Goal: Find specific page/section: Find specific page/section

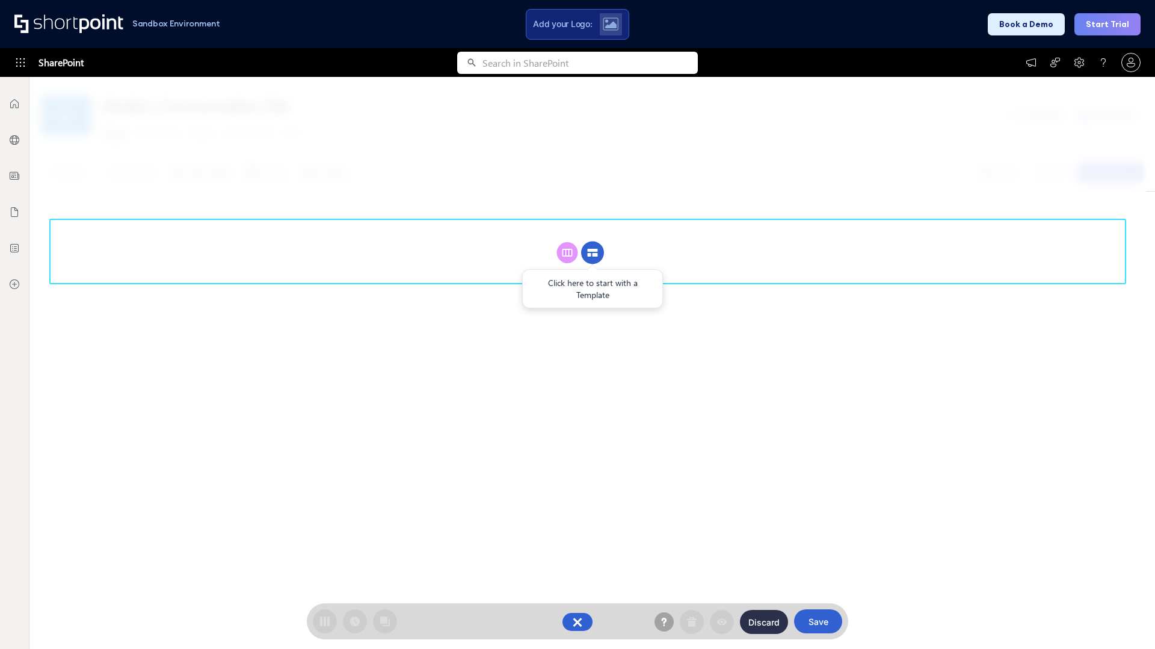
click at [592, 253] on circle at bounding box center [592, 253] width 23 height 23
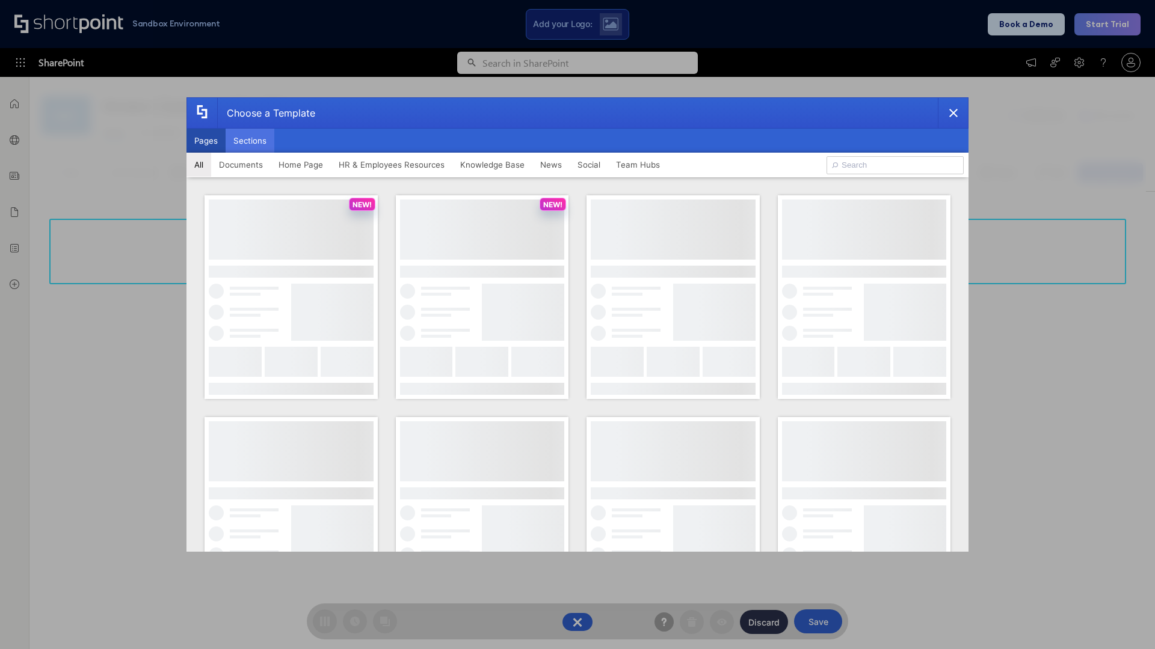
click at [250, 141] on button "Sections" at bounding box center [249, 141] width 49 height 24
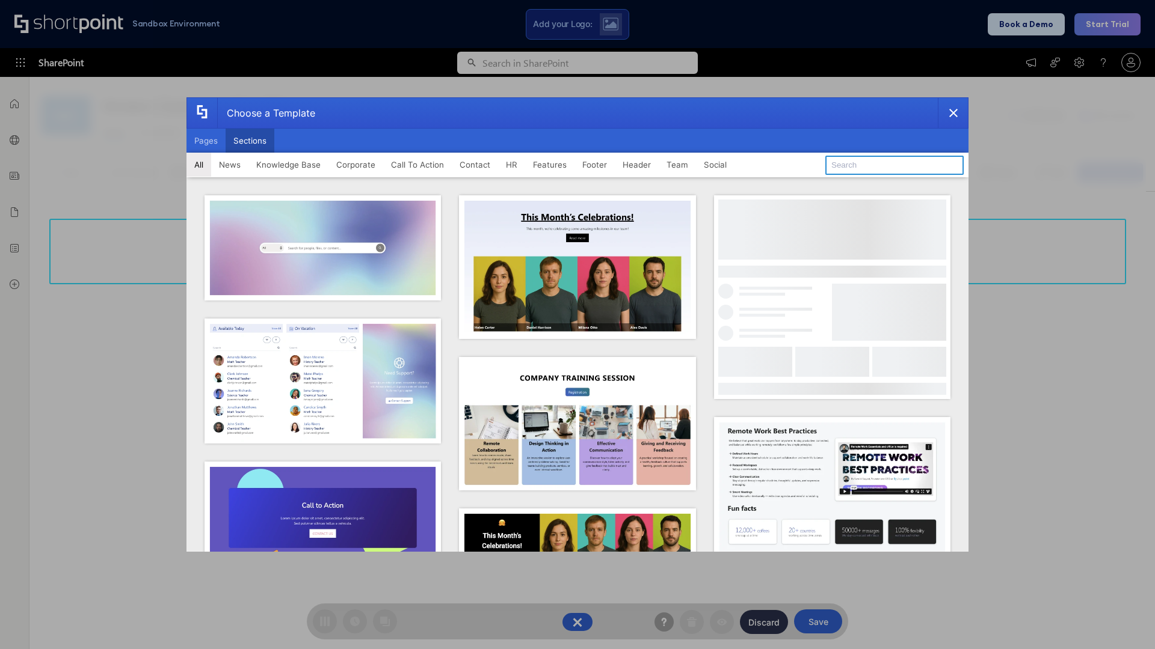
type input "Announcements"
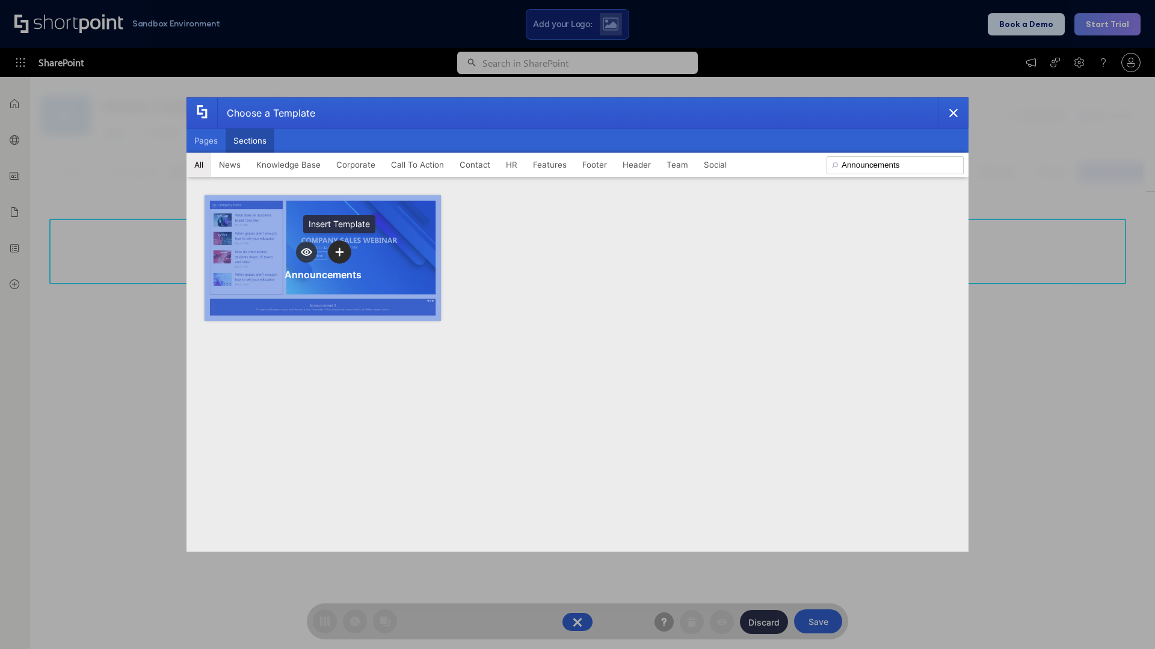
click at [339, 252] on icon "template selector" at bounding box center [339, 252] width 8 height 8
